Goal: Navigation & Orientation: Find specific page/section

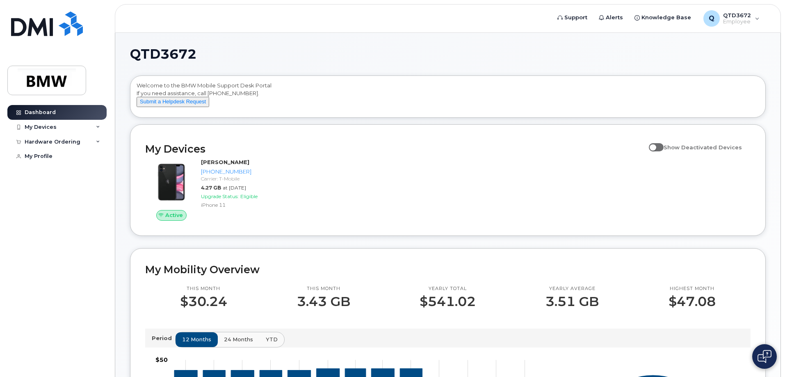
click at [663, 151] on span at bounding box center [656, 147] width 15 height 8
click at [656, 146] on input "Show Deactivated Devices" at bounding box center [652, 142] width 7 height 7
click at [655, 151] on span at bounding box center [656, 147] width 15 height 8
click at [655, 146] on input "Show Deactivated Devices" at bounding box center [652, 142] width 7 height 7
checkbox input "false"
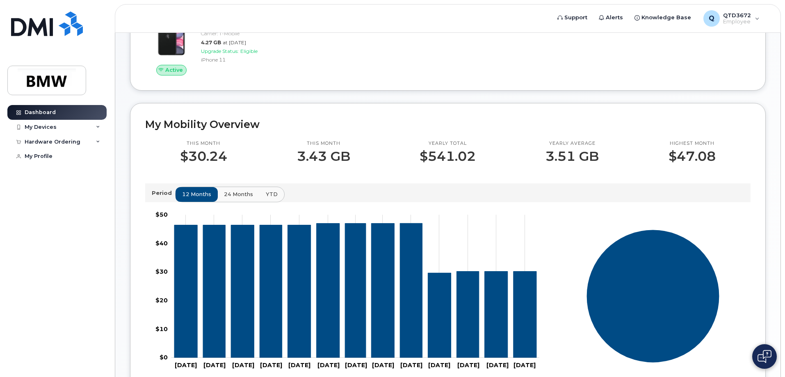
scroll to position [164, 0]
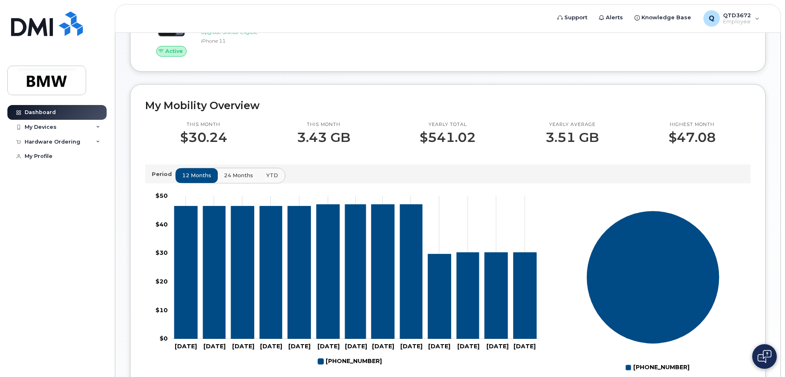
click at [267, 179] on span "YTD" at bounding box center [272, 175] width 12 height 8
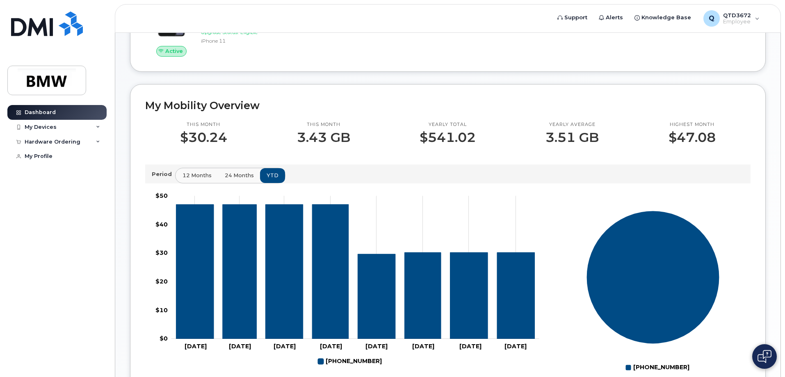
click at [196, 179] on span "12 months" at bounding box center [197, 175] width 29 height 8
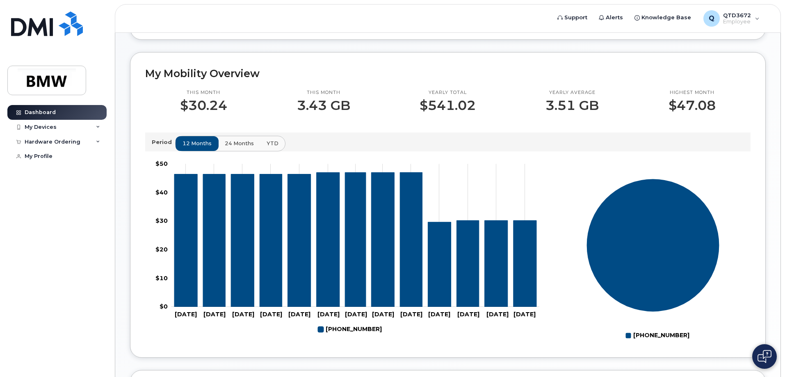
scroll to position [160, 0]
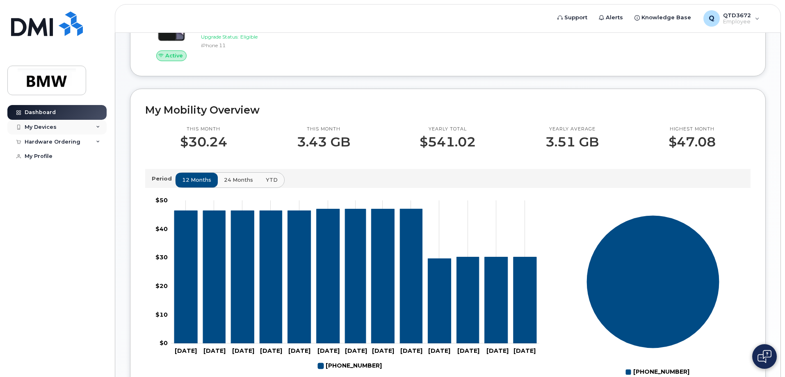
click at [87, 128] on div "My Devices" at bounding box center [56, 127] width 99 height 15
click at [87, 126] on div "My Devices" at bounding box center [56, 127] width 99 height 15
click at [80, 141] on div "Hardware Ordering" at bounding box center [56, 142] width 99 height 15
click at [80, 142] on div "Hardware Ordering" at bounding box center [56, 142] width 99 height 15
click at [46, 155] on div "My Profile" at bounding box center [39, 156] width 28 height 7
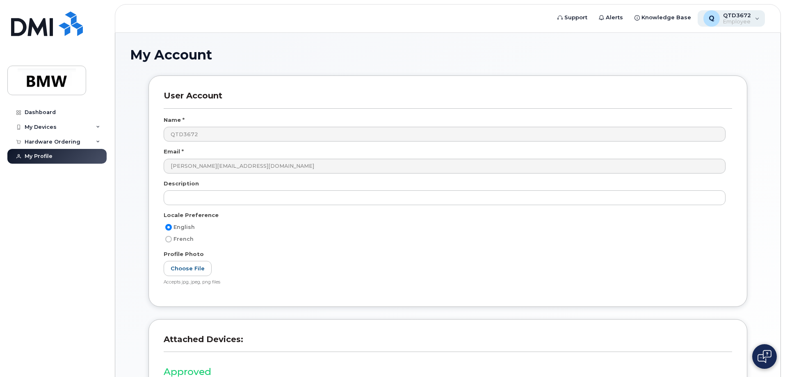
click at [754, 18] on div "Q QTD3672 Employee" at bounding box center [732, 18] width 68 height 16
click at [39, 115] on div "Dashboard" at bounding box center [40, 112] width 31 height 7
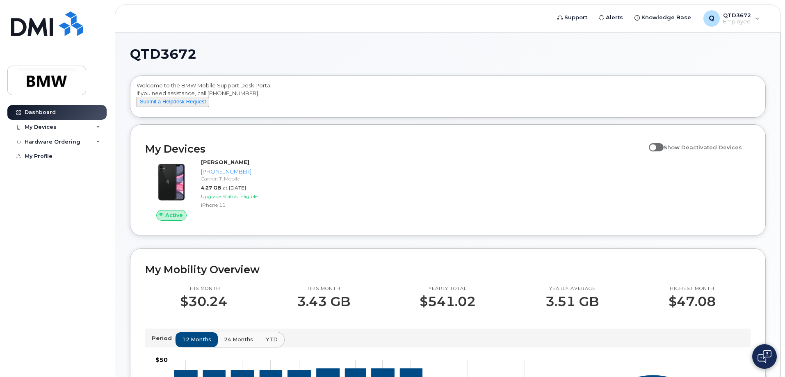
click at [316, 204] on div "Active Karim Elmofty 864-341-4254 Carrier: T-Mobile 4.27 GB at Aug 01, 2025 Upg…" at bounding box center [447, 189] width 615 height 72
